Goal: Task Accomplishment & Management: Manage account settings

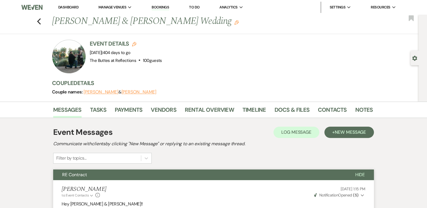
click at [63, 7] on link "Dashboard" at bounding box center [68, 7] width 20 height 5
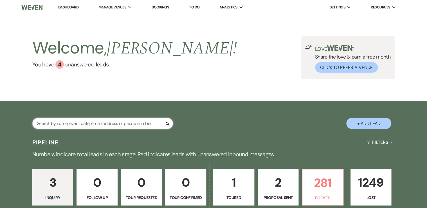
click at [54, 126] on input "text" at bounding box center [102, 123] width 141 height 11
type input "o"
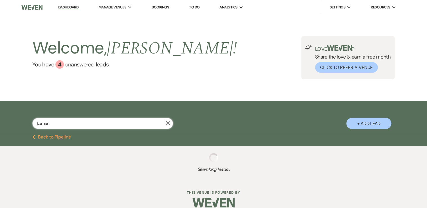
type input "koman"
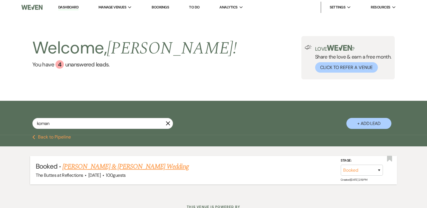
click at [90, 167] on link "[PERSON_NAME] & [PERSON_NAME] Wedding" at bounding box center [125, 166] width 126 height 10
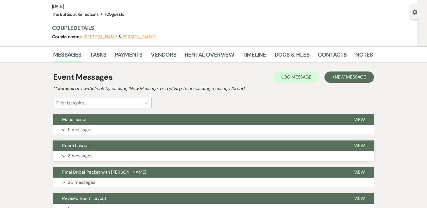
scroll to position [45, 0]
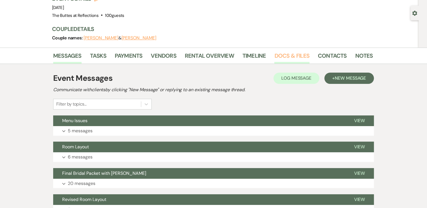
click at [290, 53] on link "Docs & Files" at bounding box center [291, 57] width 35 height 12
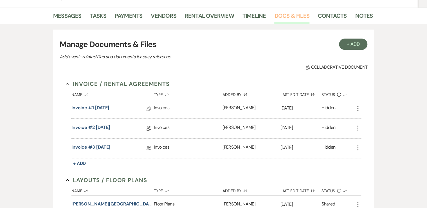
scroll to position [113, 0]
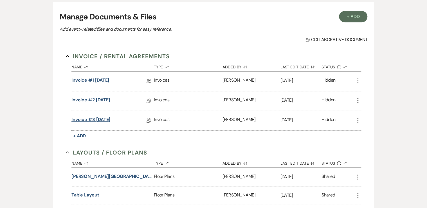
click at [102, 118] on link "Invoice #3 [DATE]" at bounding box center [90, 120] width 39 height 9
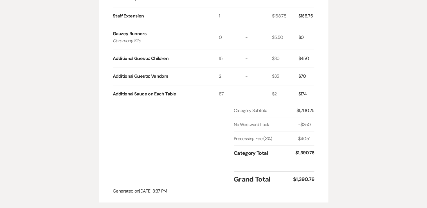
scroll to position [293, 0]
